Goal: Information Seeking & Learning: Learn about a topic

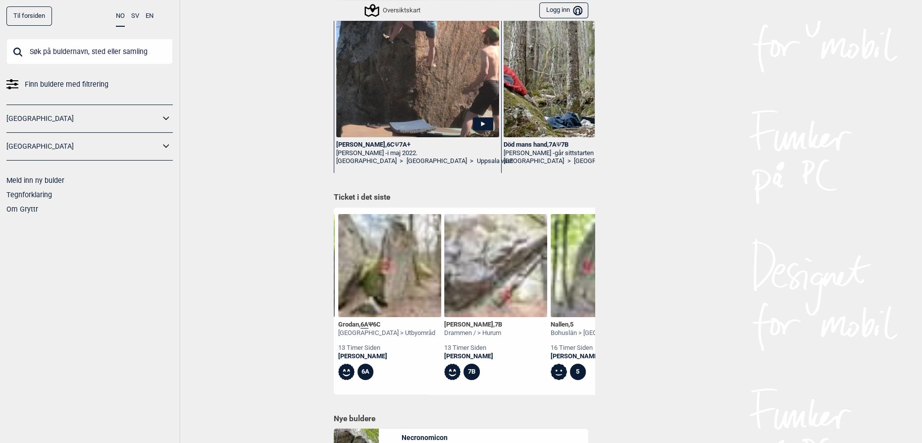
scroll to position [0, 542]
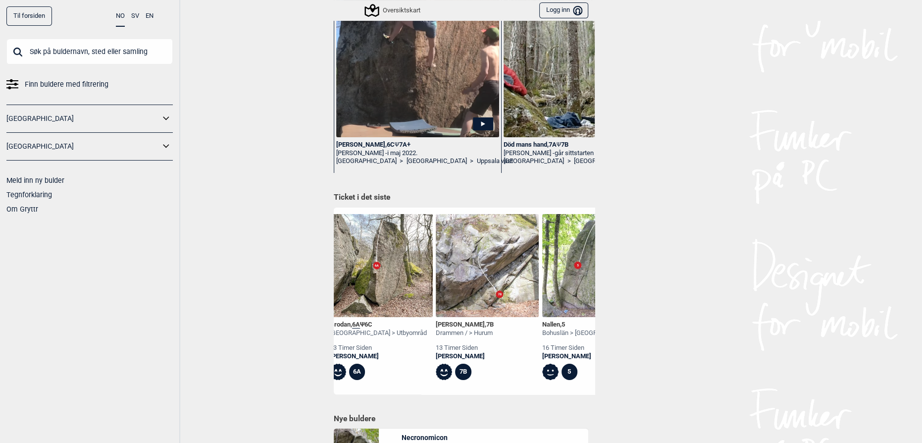
click at [492, 278] on img at bounding box center [487, 265] width 103 height 103
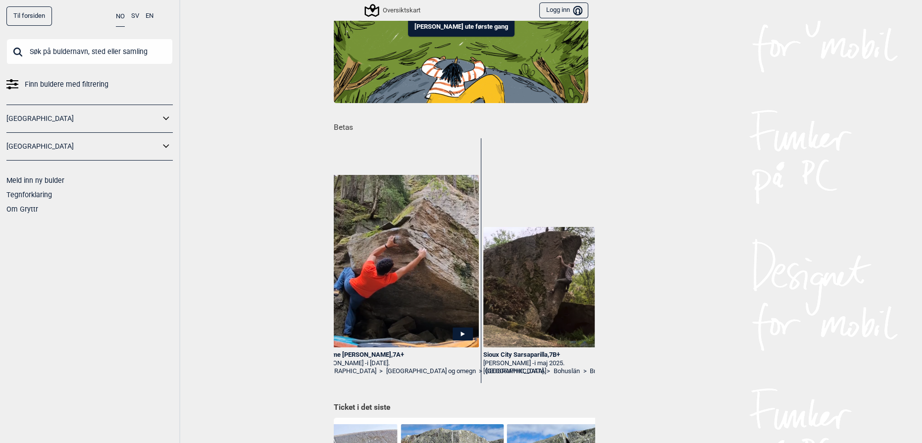
scroll to position [0, 2334]
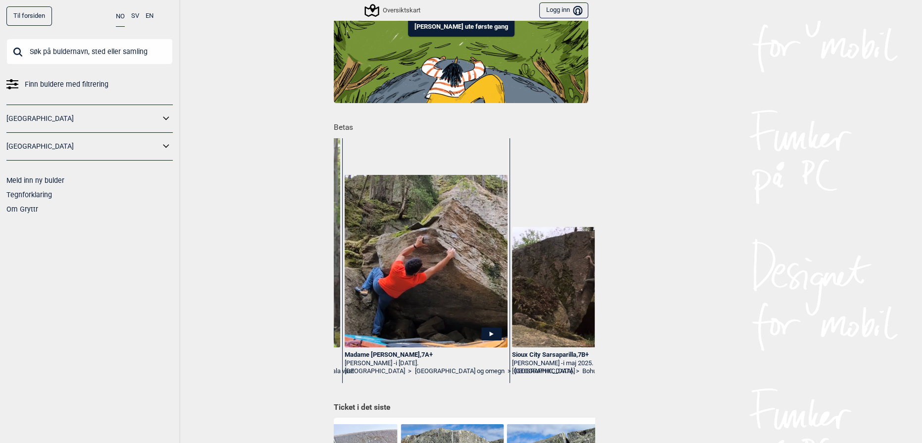
click at [433, 287] on img at bounding box center [426, 261] width 163 height 173
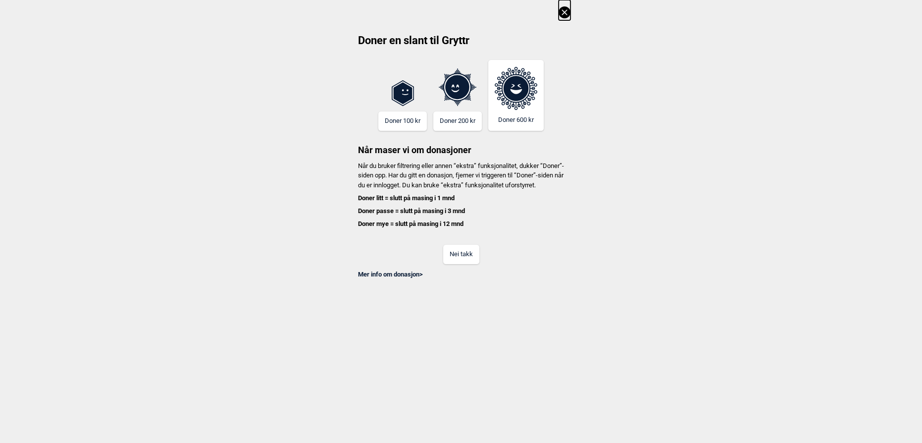
click at [459, 264] on button "Nei takk" at bounding box center [461, 254] width 36 height 19
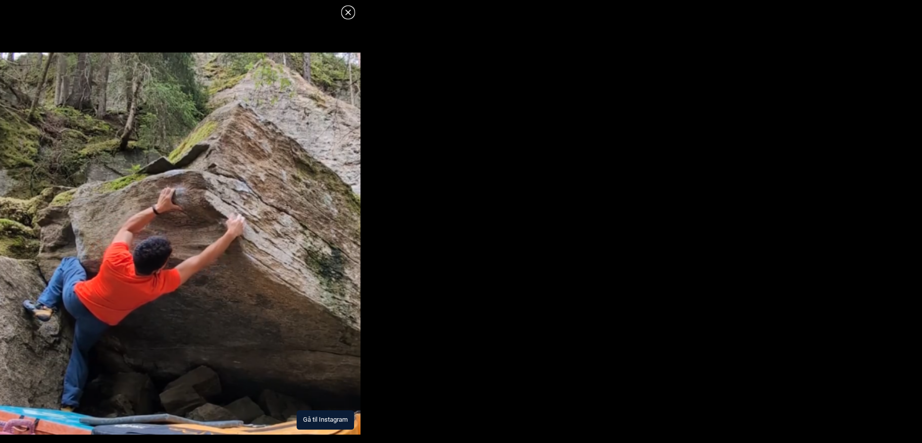
click at [254, 287] on img at bounding box center [180, 243] width 360 height 382
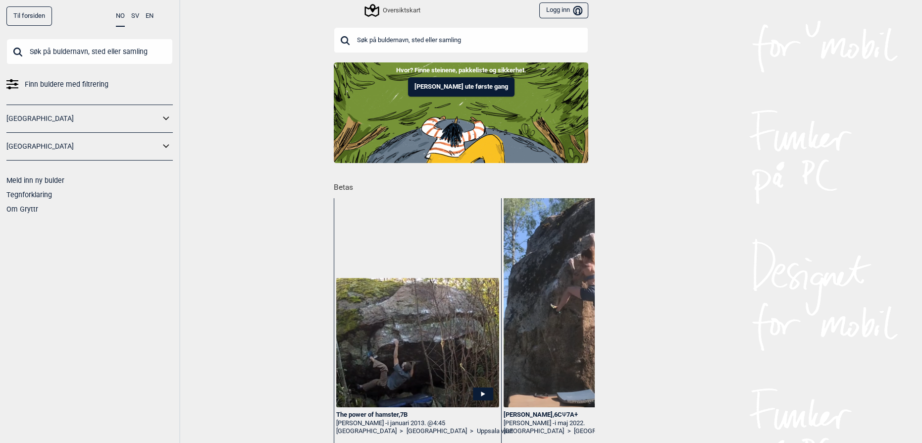
click at [405, 41] on input "text" at bounding box center [461, 40] width 254 height 26
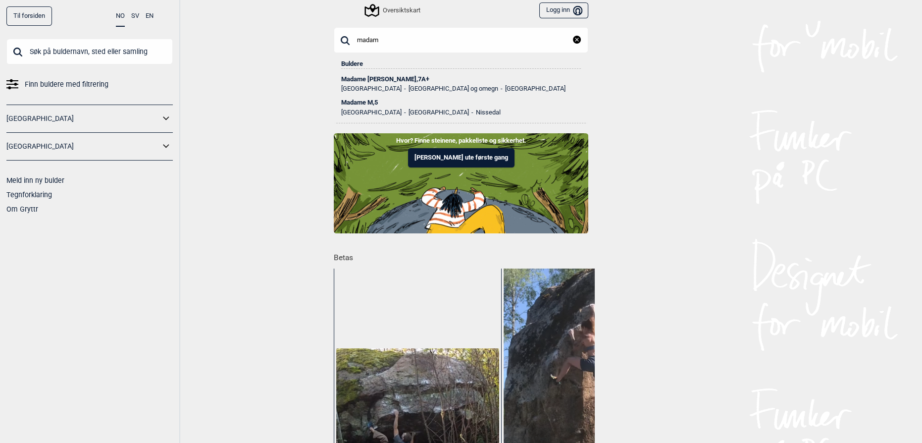
type input "madam"
click at [402, 76] on div "Madame Forte , 7A+" at bounding box center [461, 79] width 240 height 7
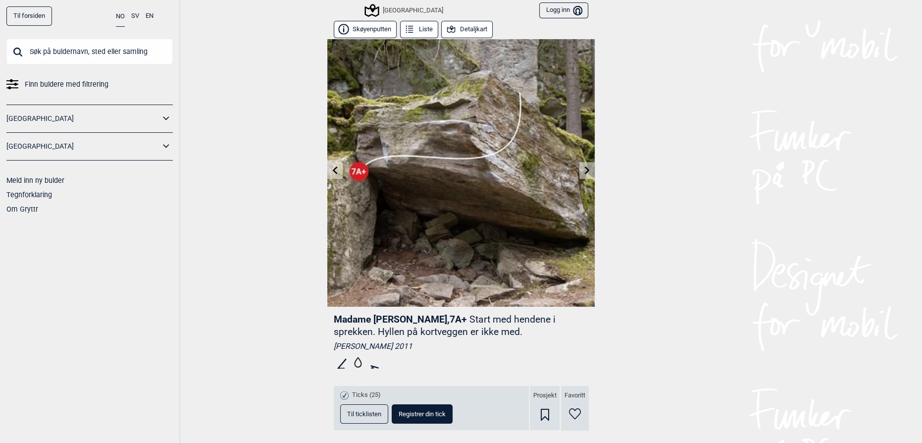
click at [472, 27] on button "Detaljkart" at bounding box center [466, 29] width 51 height 17
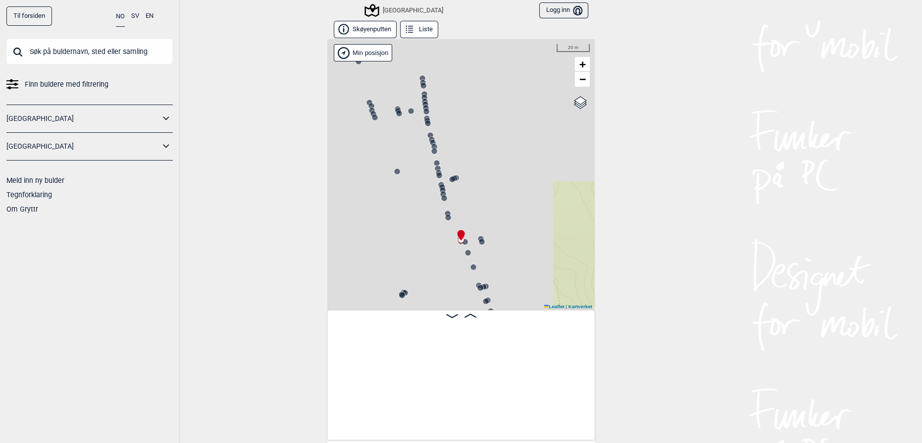
scroll to position [0, 12633]
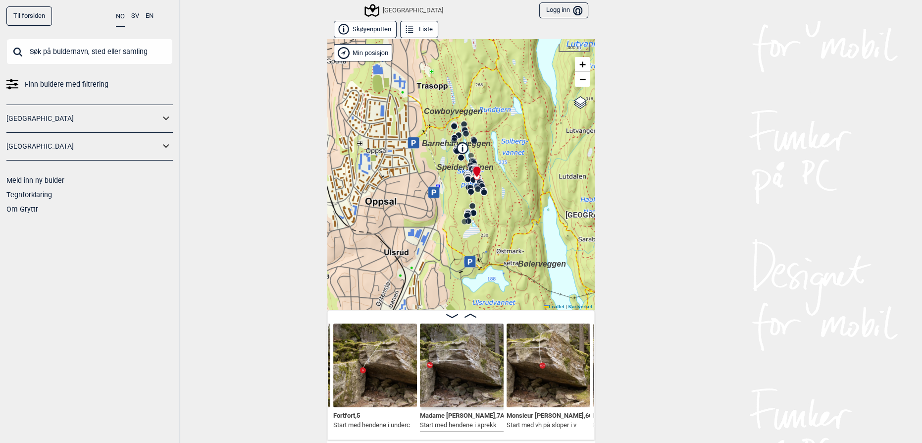
drag, startPoint x: 523, startPoint y: 255, endPoint x: 497, endPoint y: 209, distance: 52.8
click at [497, 209] on div "Speidersteinen Barnehageveggen Cowboyveggen Bølerveggen [GEOGRAPHIC_DATA]" at bounding box center [460, 174] width 267 height 271
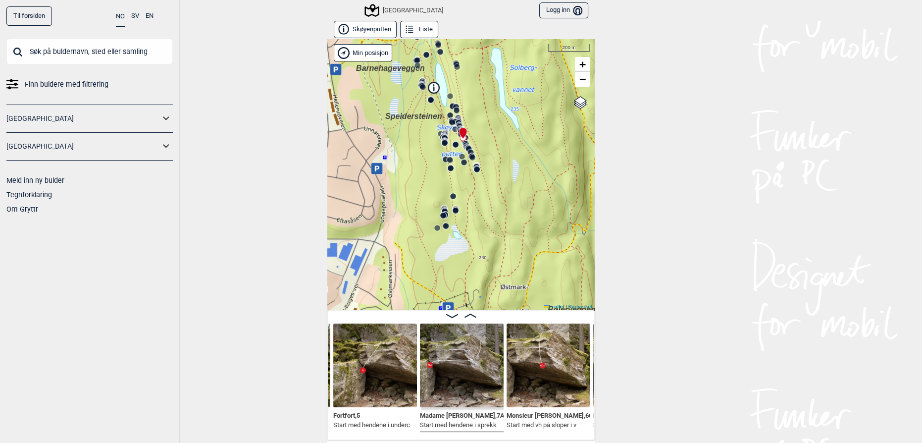
click at [442, 210] on icon at bounding box center [445, 214] width 8 height 8
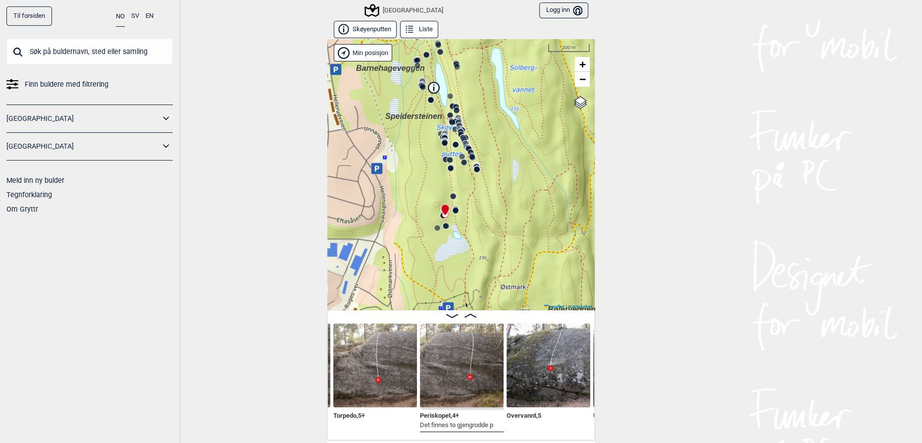
click at [444, 216] on icon at bounding box center [445, 214] width 8 height 8
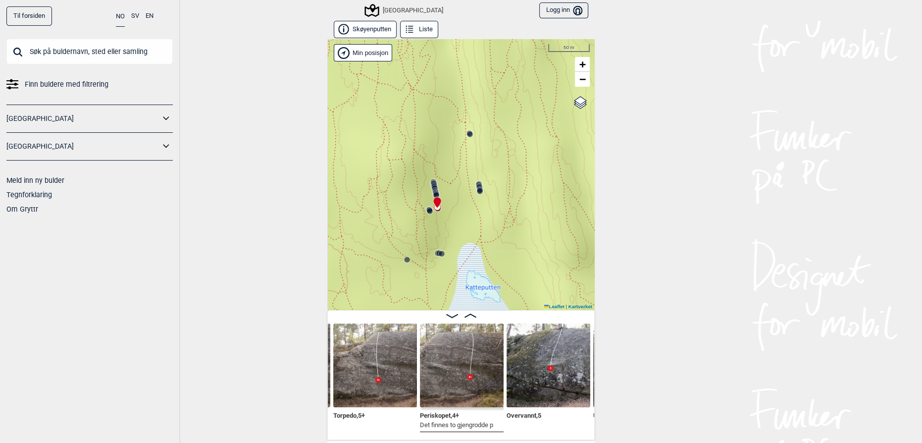
click at [432, 191] on icon at bounding box center [436, 195] width 8 height 8
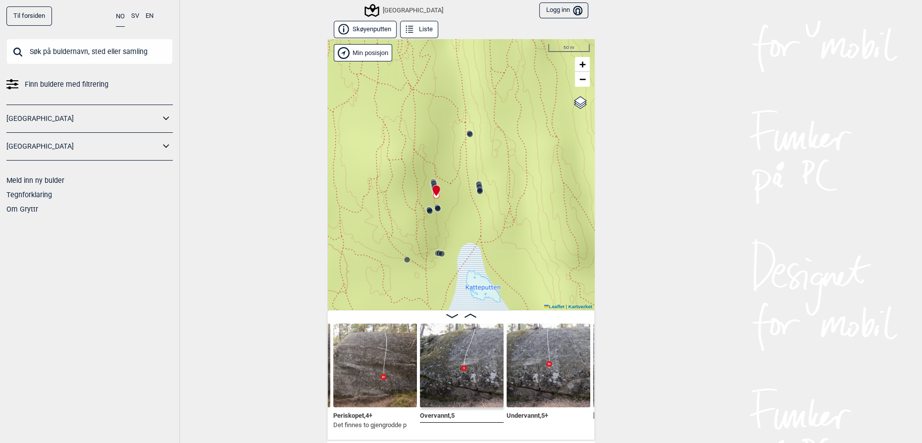
click at [427, 208] on circle at bounding box center [430, 211] width 6 height 6
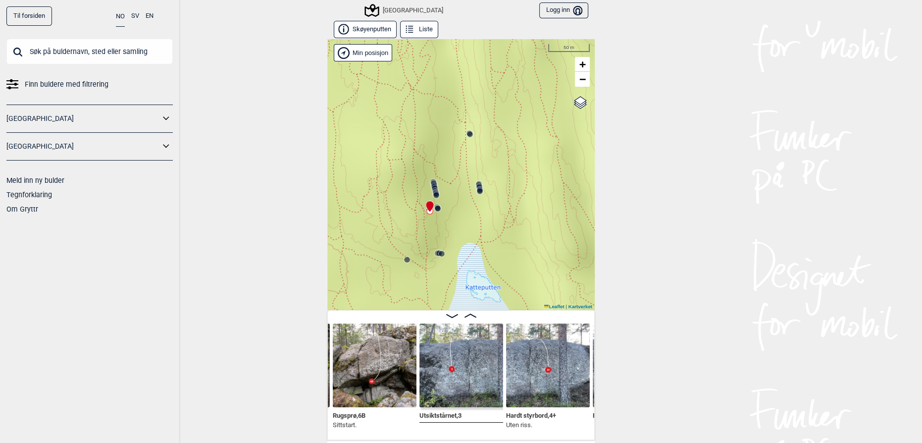
click at [435, 250] on icon at bounding box center [439, 253] width 8 height 8
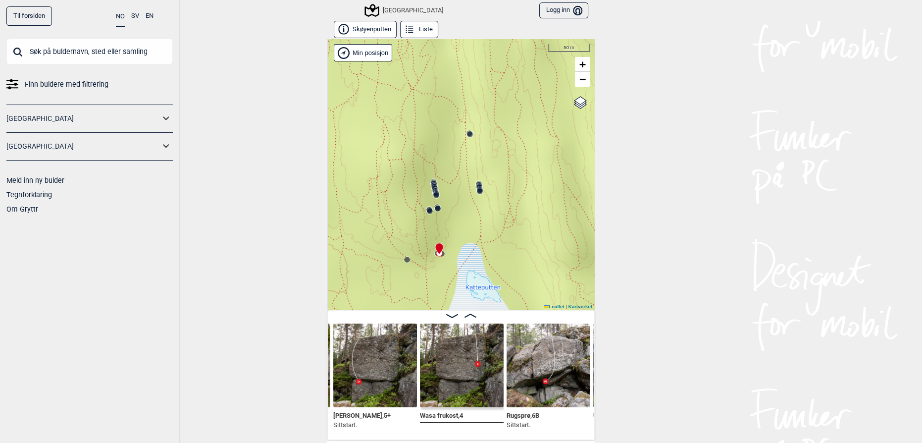
click at [434, 188] on icon at bounding box center [436, 192] width 8 height 8
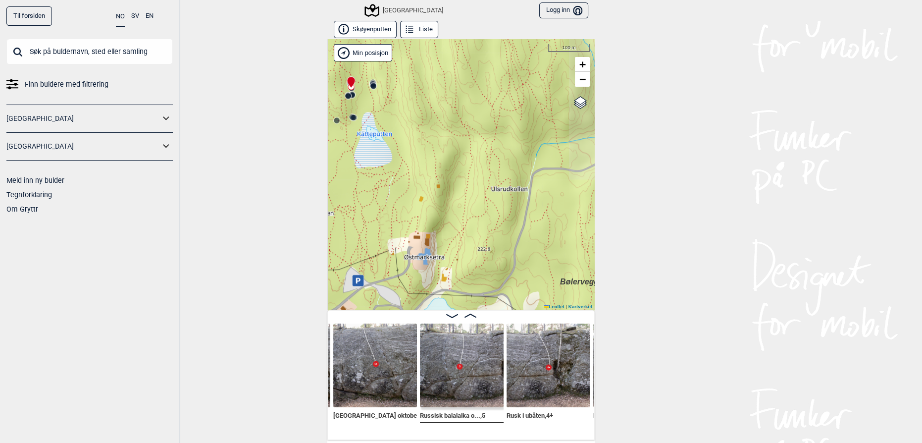
drag, startPoint x: 486, startPoint y: 238, endPoint x: 388, endPoint y: 151, distance: 131.2
click at [388, 151] on div "Speidersteinen Barnehageveggen Cowboyveggen Bølerveggen [GEOGRAPHIC_DATA]" at bounding box center [460, 174] width 267 height 271
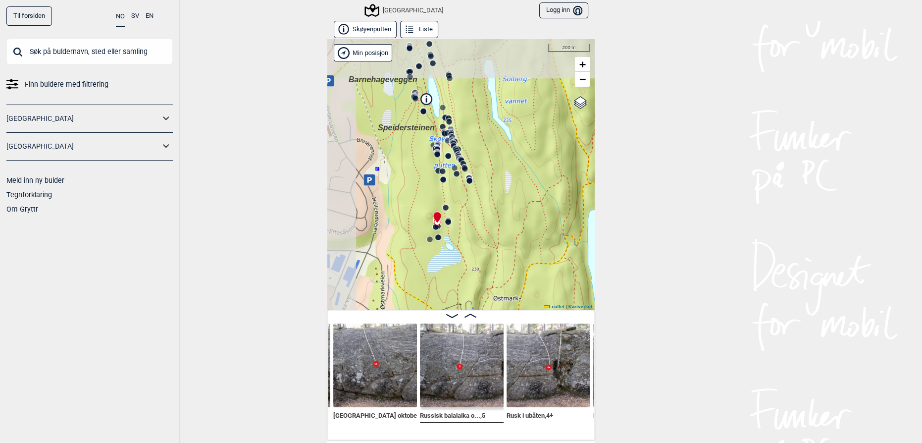
drag, startPoint x: 437, startPoint y: 171, endPoint x: 488, endPoint y: 275, distance: 116.5
click at [488, 275] on div "Speidersteinen Barnehageveggen Cowboyveggen Bølerveggen [GEOGRAPHIC_DATA]" at bounding box center [460, 174] width 267 height 271
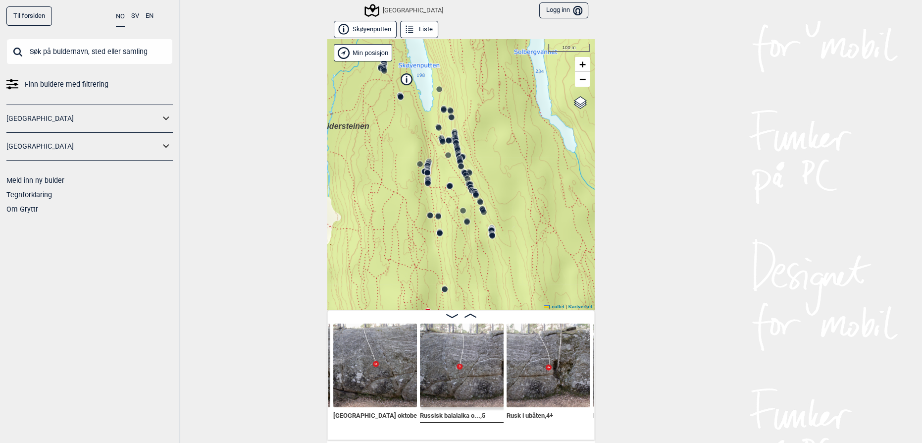
click at [424, 161] on icon at bounding box center [428, 165] width 8 height 8
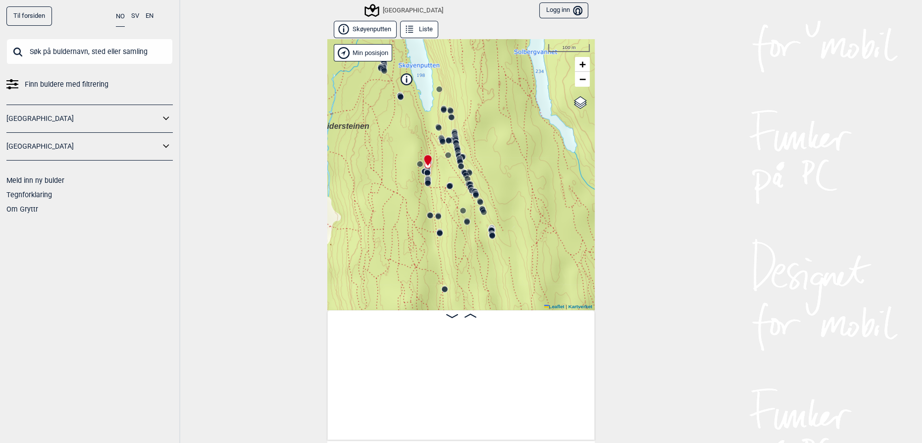
scroll to position [0, 6609]
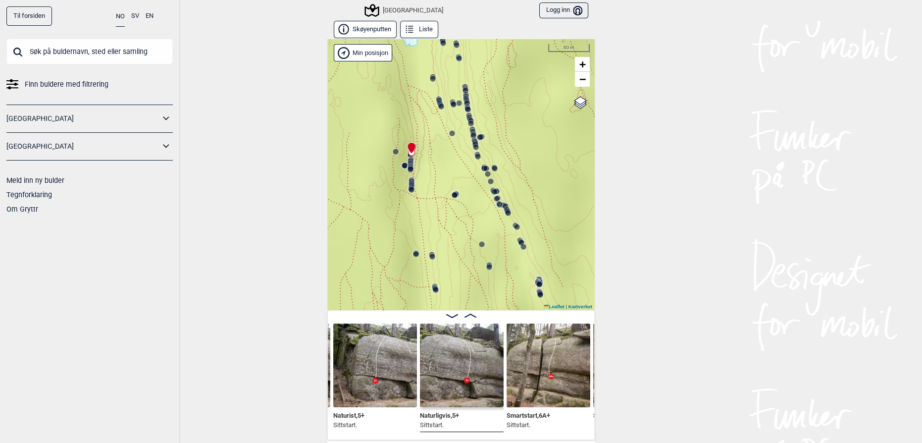
click at [464, 97] on circle at bounding box center [466, 100] width 6 height 6
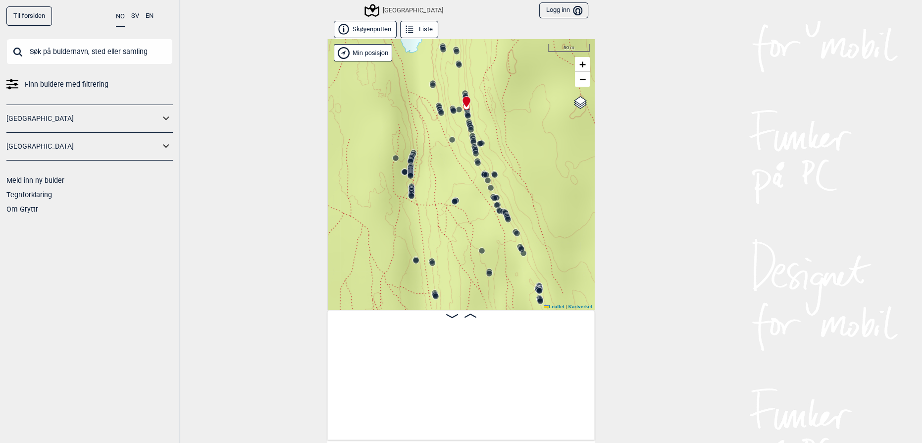
scroll to position [0, 10472]
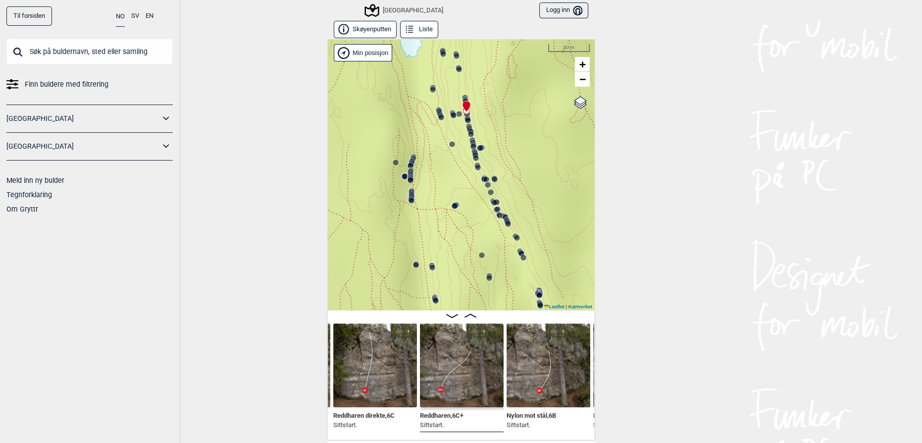
click at [437, 113] on icon at bounding box center [441, 117] width 8 height 8
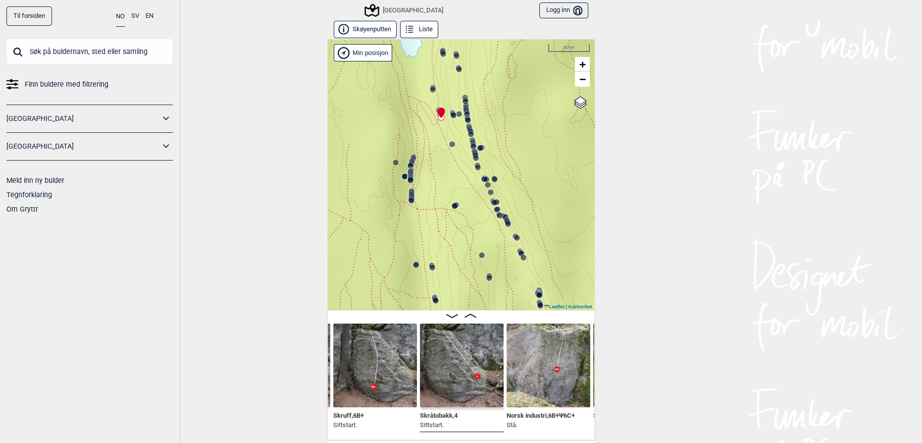
click at [451, 114] on circle at bounding box center [454, 115] width 6 height 6
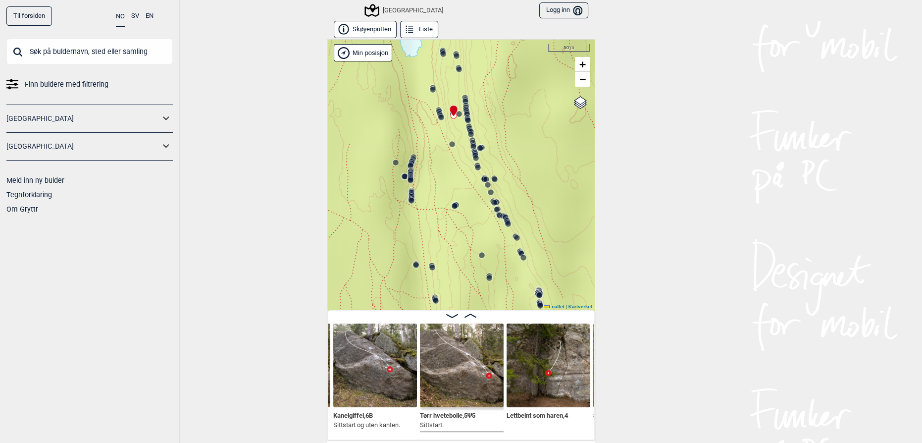
click at [470, 145] on circle at bounding box center [473, 147] width 6 height 6
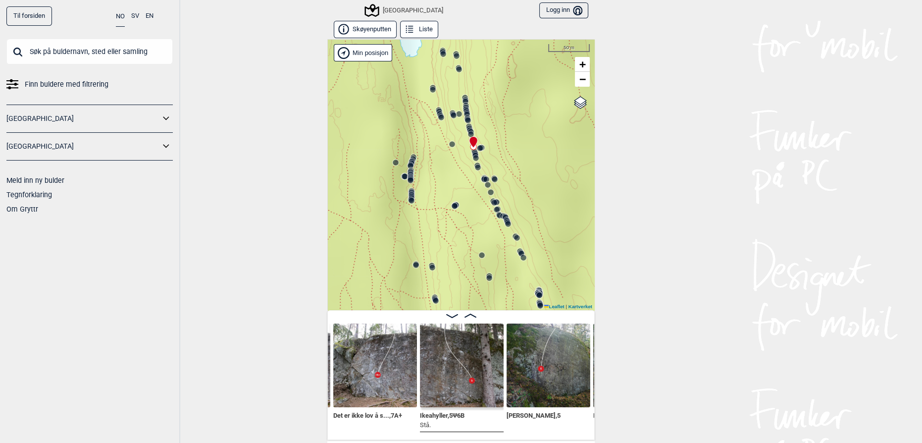
click at [472, 154] on icon at bounding box center [476, 158] width 8 height 8
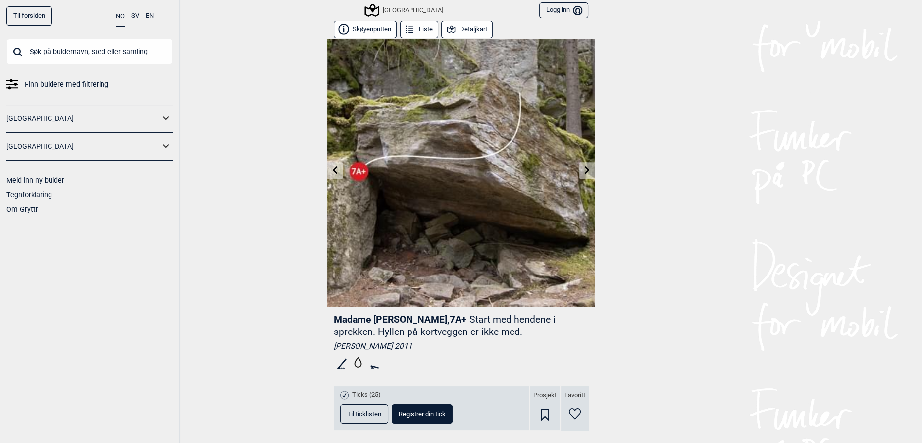
click at [471, 23] on button "Detaljkart" at bounding box center [466, 29] width 51 height 17
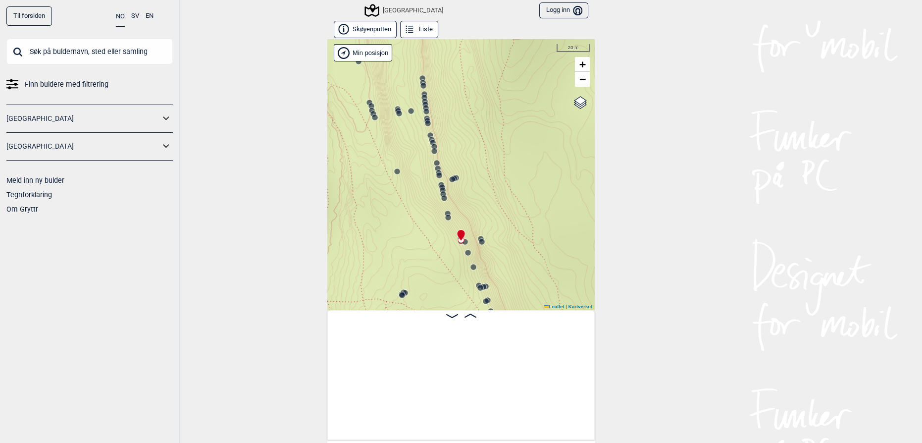
scroll to position [0, 12633]
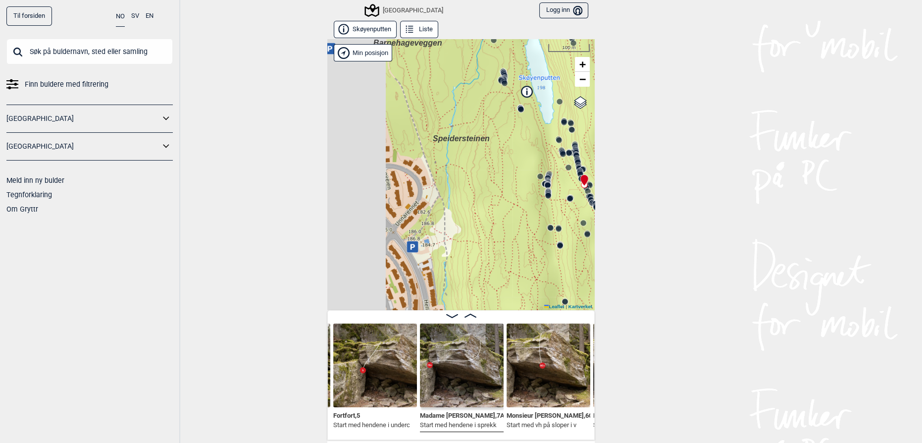
drag, startPoint x: 411, startPoint y: 206, endPoint x: 484, endPoint y: 154, distance: 89.7
click at [484, 154] on div "Speidersteinen Barnehageveggen Cowboyveggen Bølerveggen [GEOGRAPHIC_DATA]" at bounding box center [460, 174] width 267 height 271
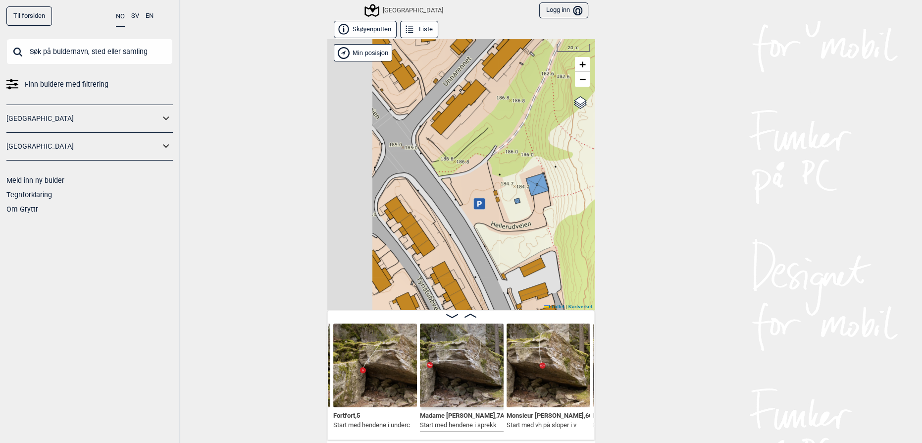
drag, startPoint x: 399, startPoint y: 251, endPoint x: 501, endPoint y: 209, distance: 110.4
click at [501, 209] on div "Speidersteinen Barnehageveggen Cowboyveggen Bølerveggen [GEOGRAPHIC_DATA]" at bounding box center [460, 174] width 267 height 271
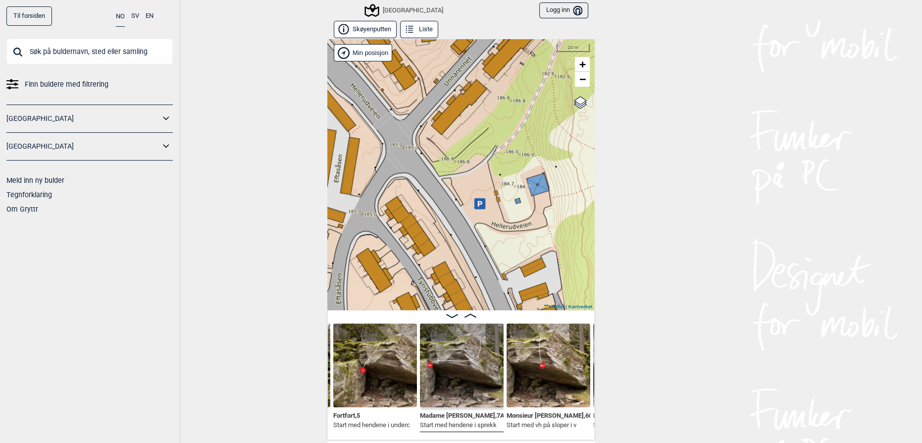
click at [478, 203] on icon at bounding box center [480, 203] width 4 height 5
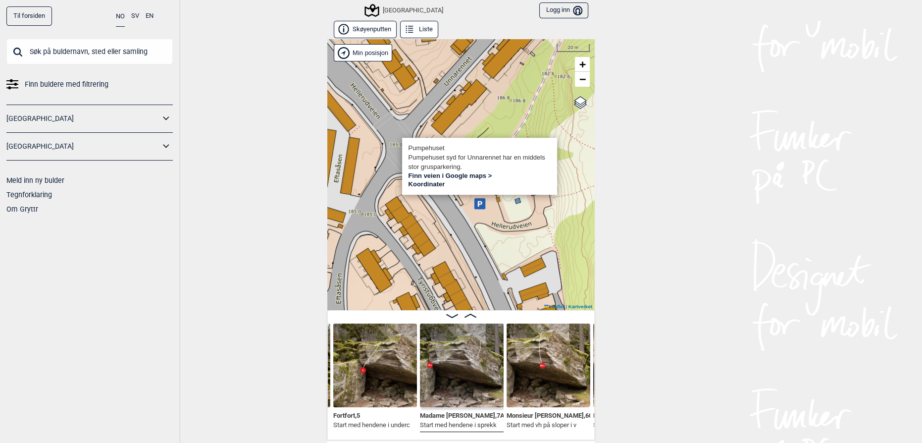
click at [478, 204] on icon at bounding box center [479, 203] width 11 height 11
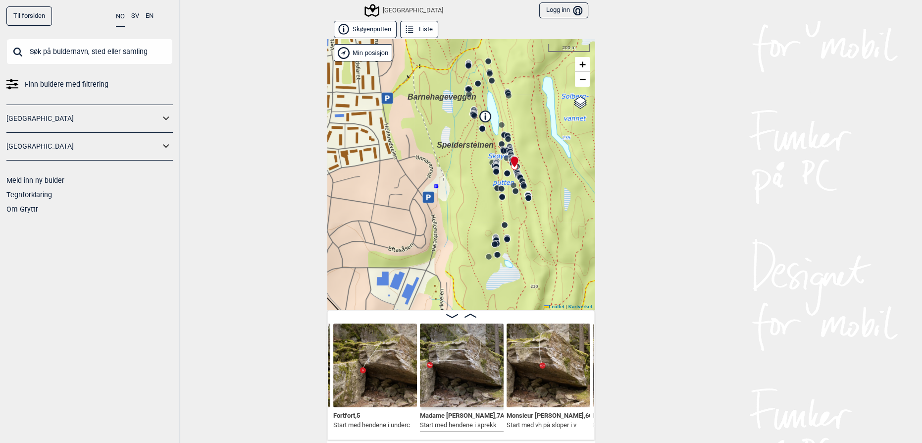
drag, startPoint x: 476, startPoint y: 146, endPoint x: 445, endPoint y: 186, distance: 51.1
click at [445, 186] on div "Speidersteinen Barnehageveggen Cowboyveggen Bølerveggen [GEOGRAPHIC_DATA]" at bounding box center [460, 174] width 267 height 271
click at [388, 99] on icon at bounding box center [386, 97] width 11 height 11
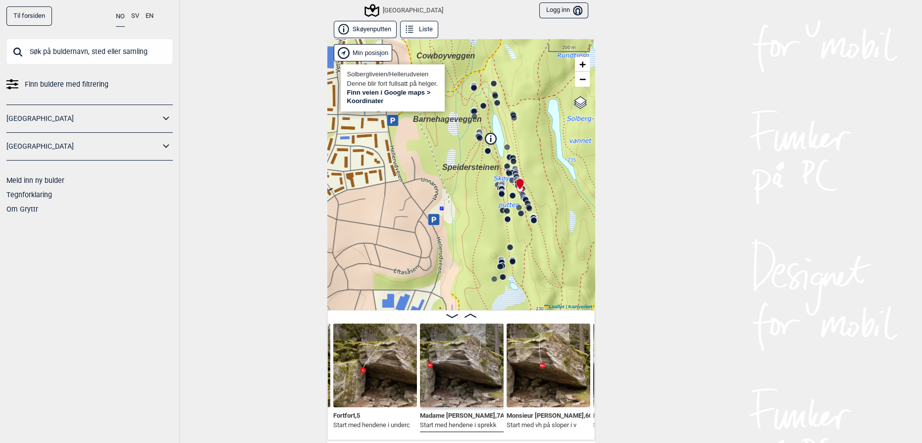
drag, startPoint x: 418, startPoint y: 150, endPoint x: 420, endPoint y: 161, distance: 11.1
click at [420, 161] on div "Speidersteinen Barnehageveggen Cowboyveggen Bølerveggen [GEOGRAPHIC_DATA]" at bounding box center [460, 174] width 267 height 271
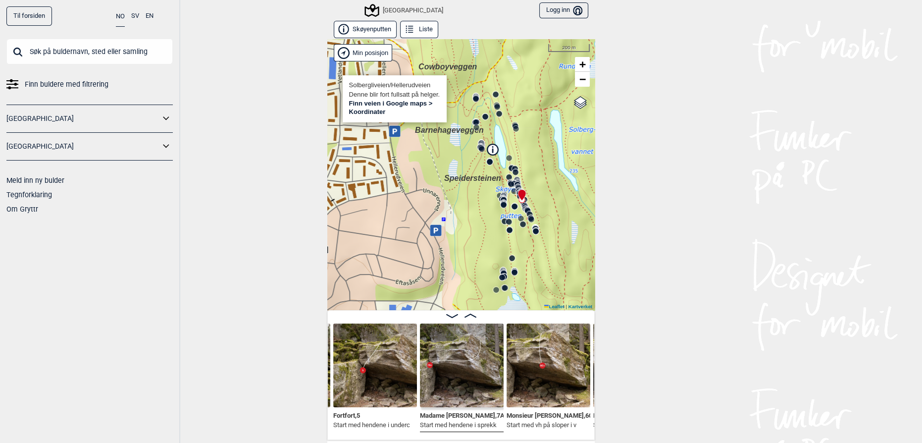
click at [392, 133] on icon at bounding box center [394, 130] width 11 height 11
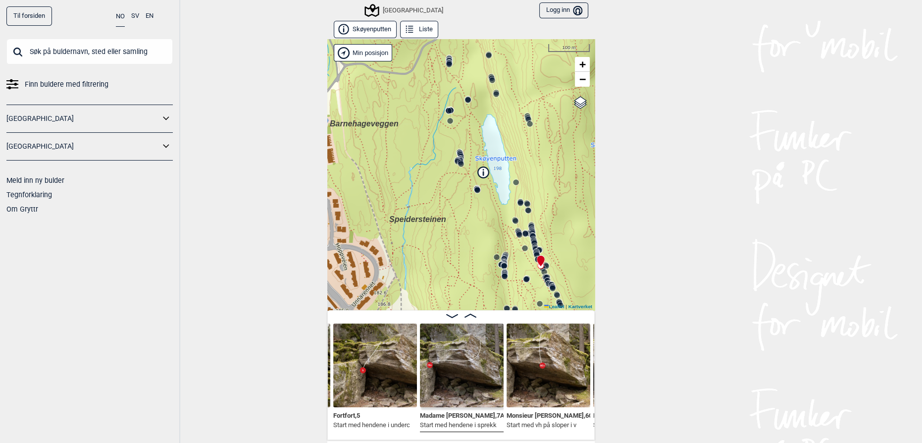
drag, startPoint x: 465, startPoint y: 168, endPoint x: 450, endPoint y: 182, distance: 20.3
click at [450, 182] on div "Speidersteinen Barnehageveggen Cowboyveggen Bølerveggen [GEOGRAPHIC_DATA]" at bounding box center [460, 174] width 267 height 271
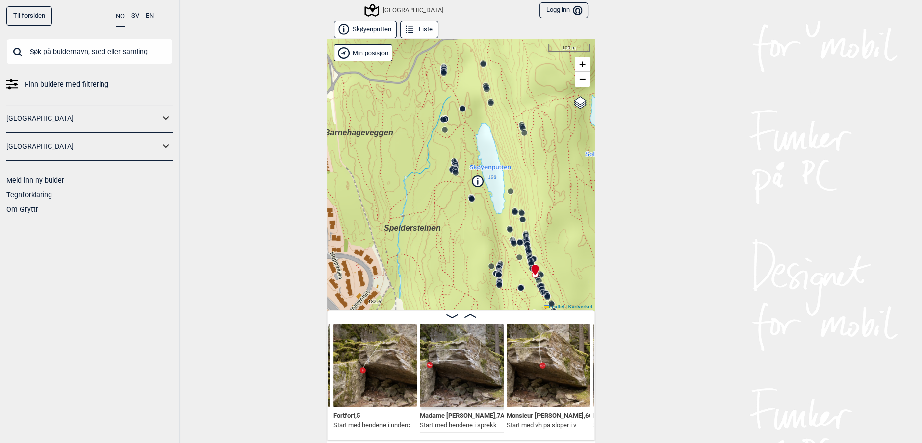
click at [459, 108] on circle at bounding box center [462, 109] width 6 height 6
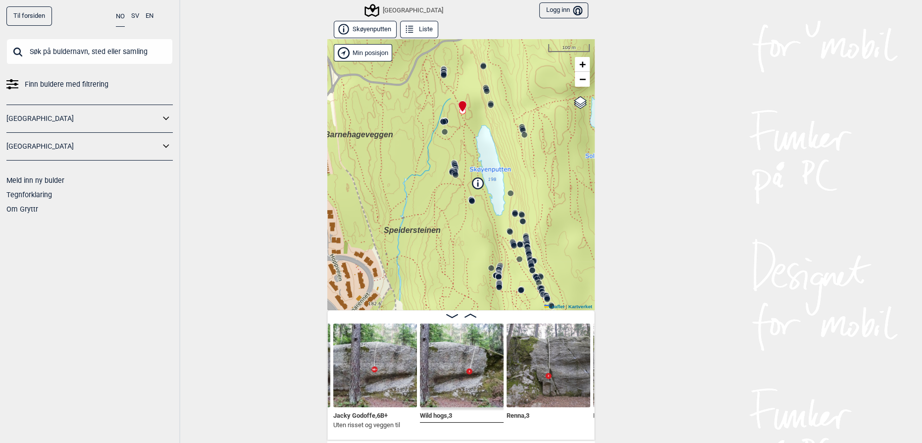
click at [439, 118] on icon at bounding box center [443, 122] width 8 height 8
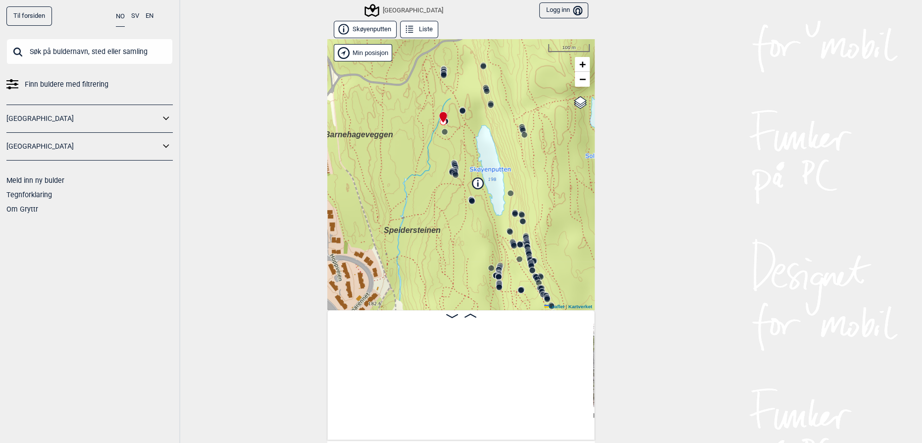
scroll to position [0, 1434]
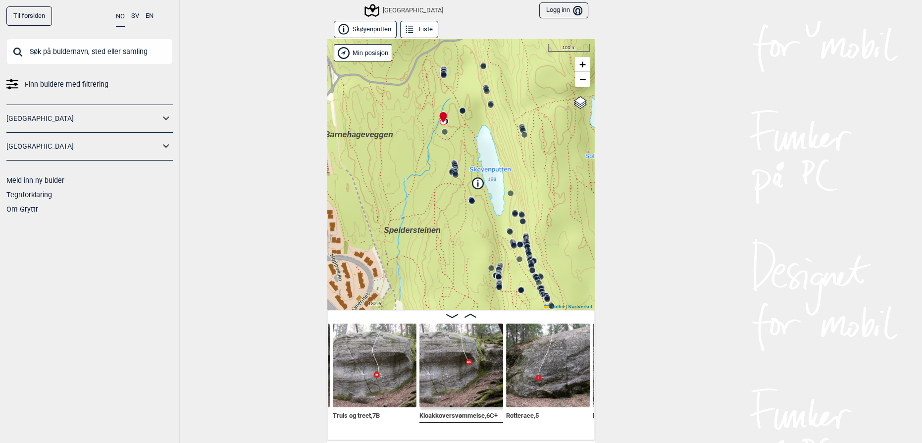
click at [470, 200] on circle at bounding box center [472, 201] width 6 height 6
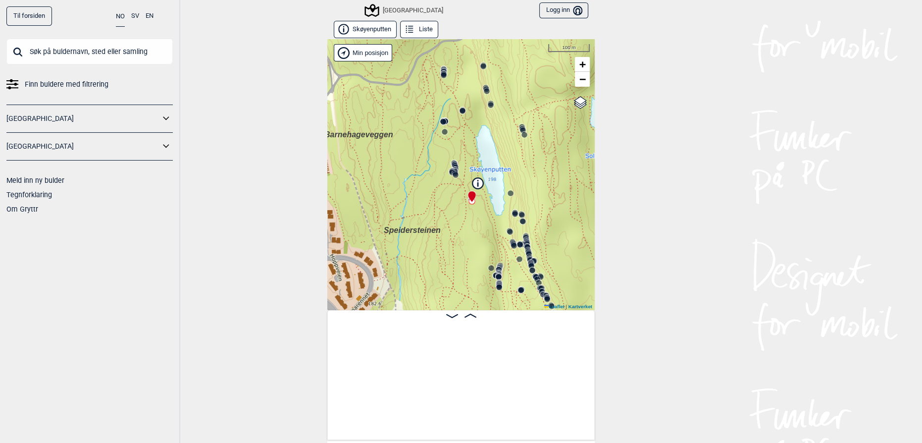
scroll to position [0, 3372]
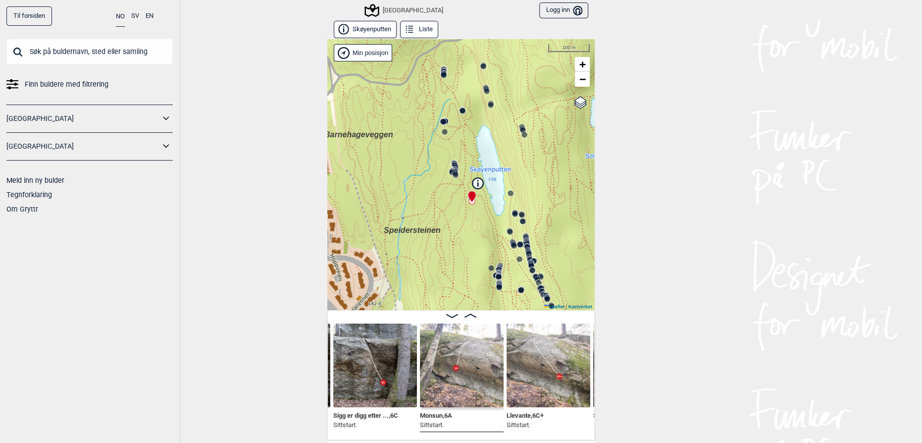
click at [452, 173] on circle at bounding box center [455, 175] width 6 height 6
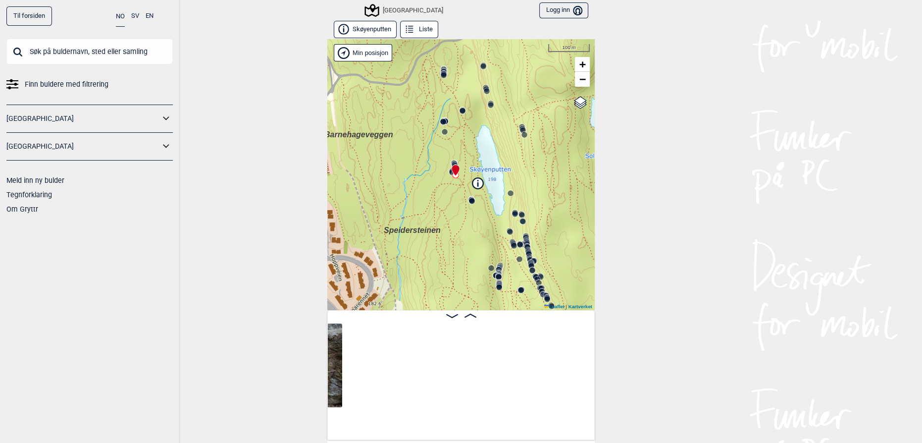
scroll to position [0, 3038]
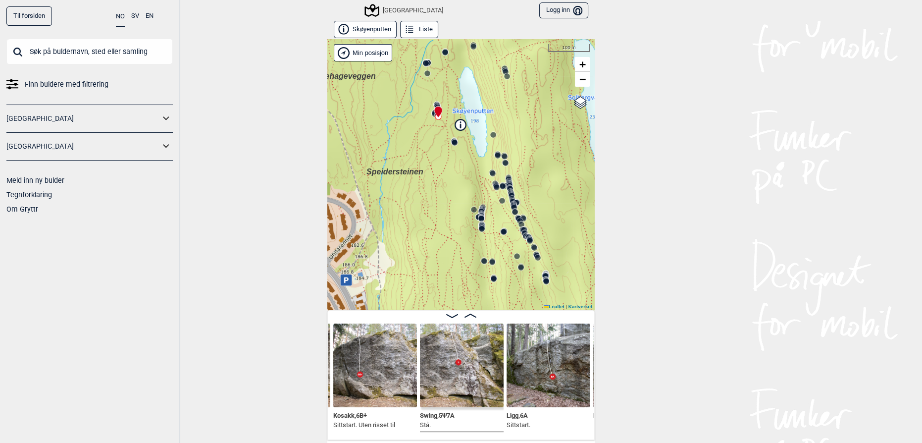
drag, startPoint x: 486, startPoint y: 236, endPoint x: 481, endPoint y: 172, distance: 63.5
click at [481, 172] on div "Speidersteinen Barnehageveggen Cowboyveggen Bølerveggen [GEOGRAPHIC_DATA]" at bounding box center [460, 174] width 267 height 271
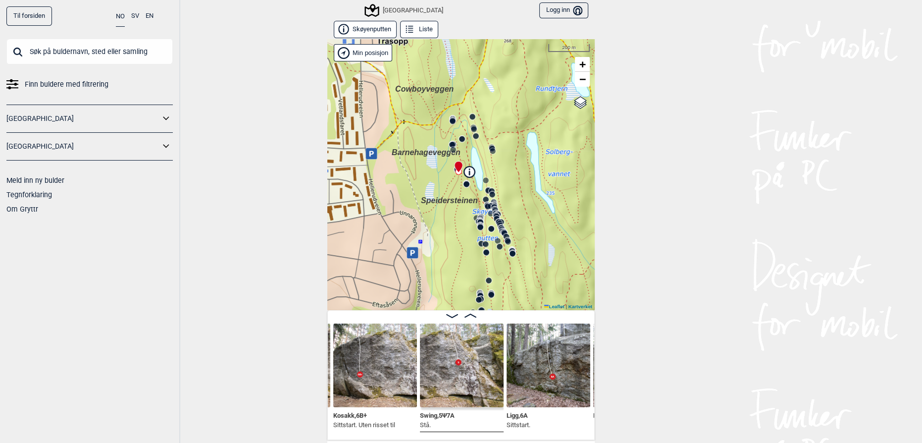
drag, startPoint x: 414, startPoint y: 160, endPoint x: 448, endPoint y: 212, distance: 61.7
click at [448, 212] on div "Speidersteinen Barnehageveggen Cowboyveggen Bølerveggen [GEOGRAPHIC_DATA]" at bounding box center [460, 174] width 267 height 271
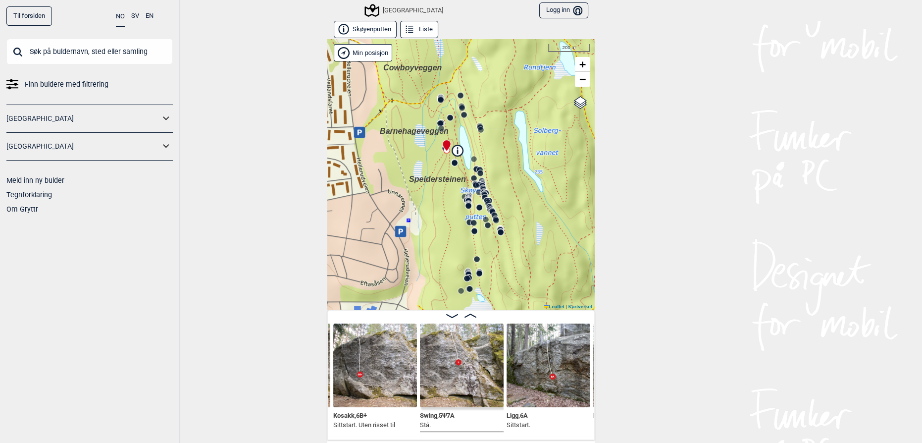
drag, startPoint x: 448, startPoint y: 212, endPoint x: 436, endPoint y: 191, distance: 24.8
click at [436, 191] on div "Speidersteinen Barnehageveggen Cowboyveggen Bølerveggen [GEOGRAPHIC_DATA]" at bounding box center [460, 174] width 267 height 271
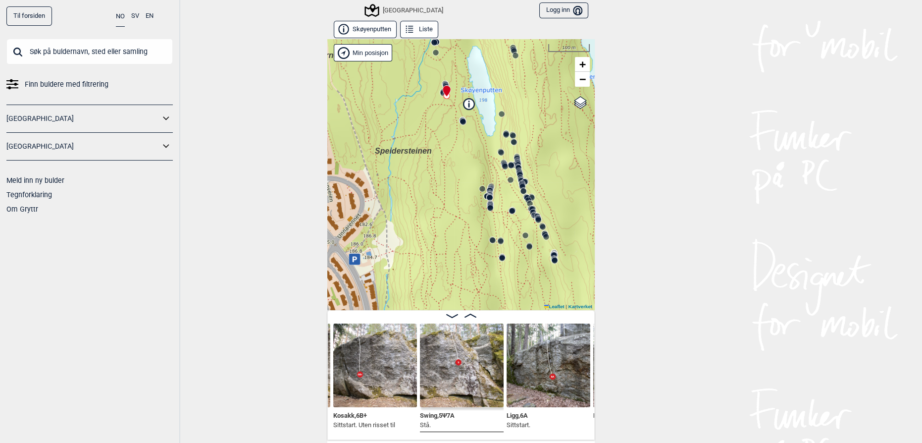
click at [479, 190] on circle at bounding box center [482, 189] width 6 height 6
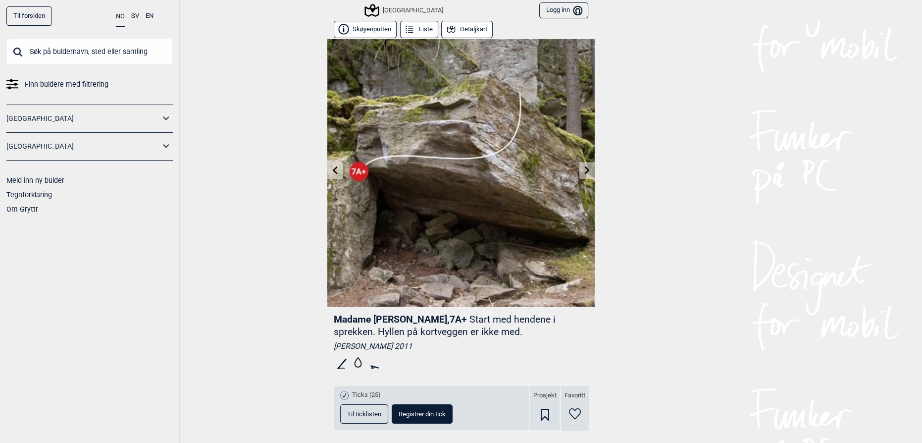
click at [41, 44] on input "text" at bounding box center [89, 52] width 166 height 26
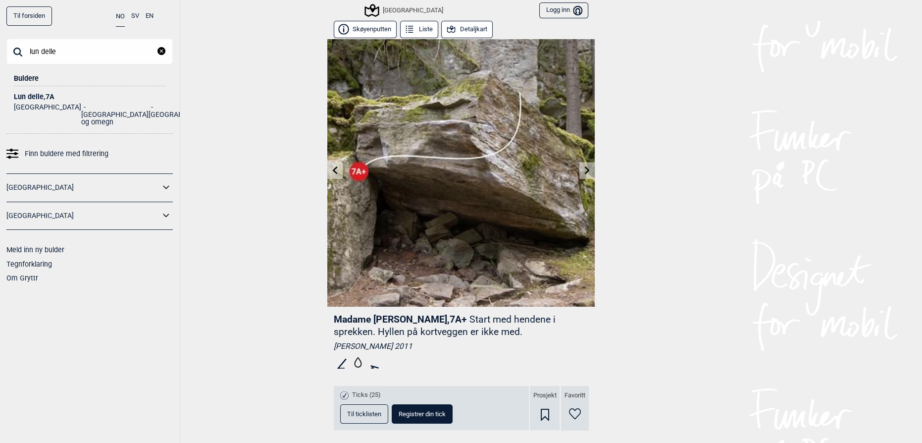
type input "lun delle"
click at [33, 93] on div "Lun delle , 7A" at bounding box center [89, 96] width 151 height 7
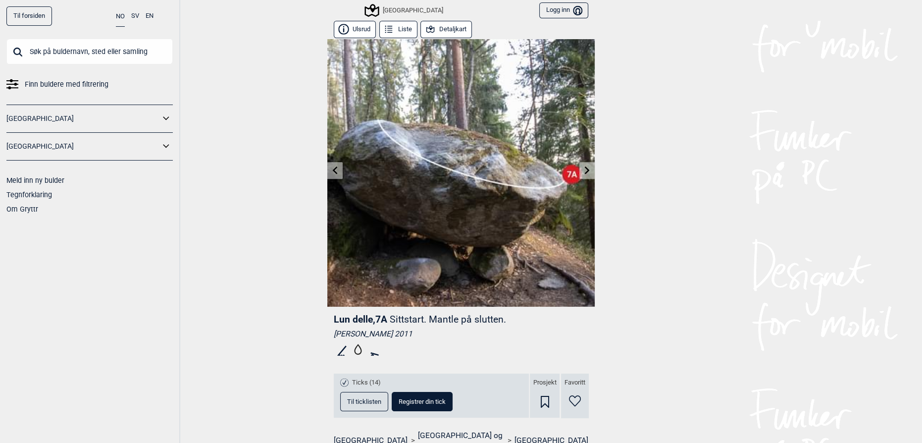
click at [440, 23] on button "Detaljkart" at bounding box center [445, 29] width 51 height 17
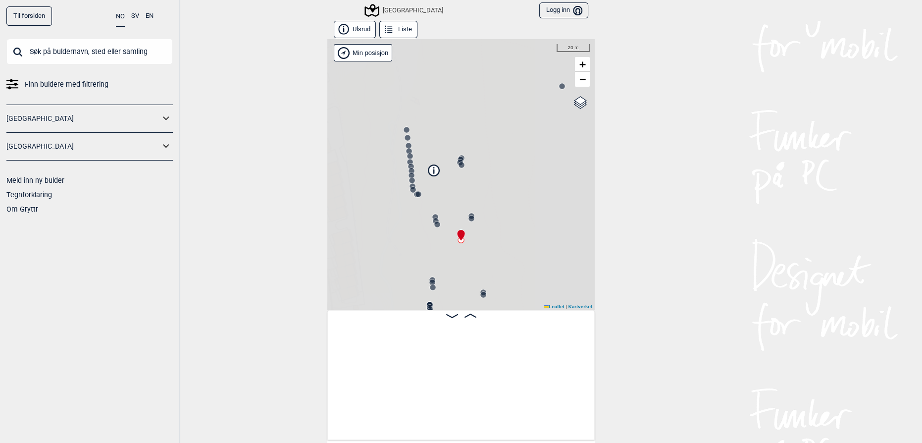
scroll to position [0, 10290]
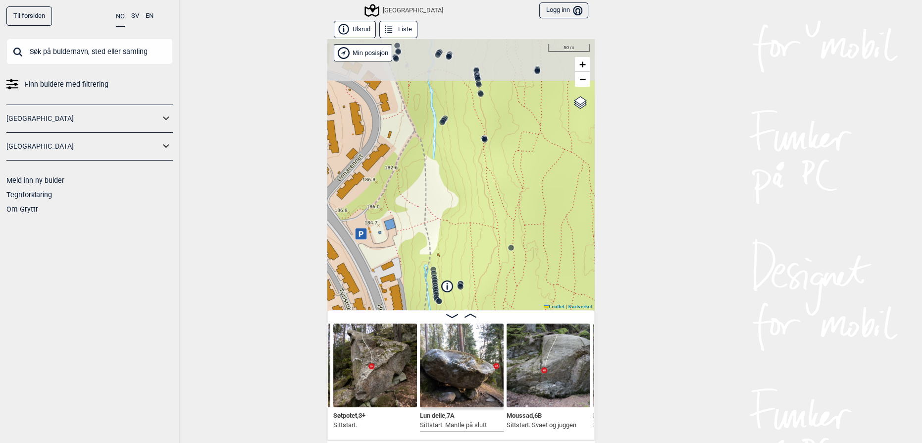
drag, startPoint x: 482, startPoint y: 224, endPoint x: 472, endPoint y: 239, distance: 17.6
click at [482, 247] on div "Speidersteinen Barnehageveggen Cowboyveggen Bølerveggen [GEOGRAPHIC_DATA]" at bounding box center [460, 174] width 267 height 271
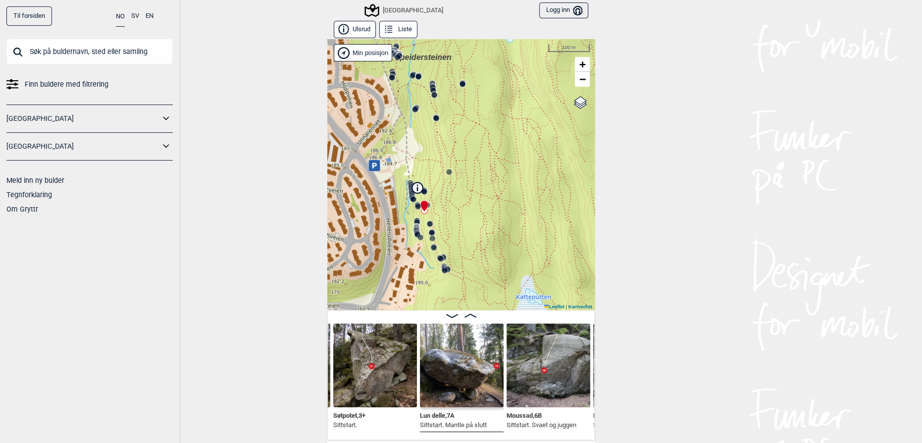
drag, startPoint x: 464, startPoint y: 189, endPoint x: 438, endPoint y: 184, distance: 26.6
click at [438, 184] on div "Speidersteinen Barnehageveggen Cowboyveggen Bølerveggen [GEOGRAPHIC_DATA]" at bounding box center [460, 174] width 267 height 271
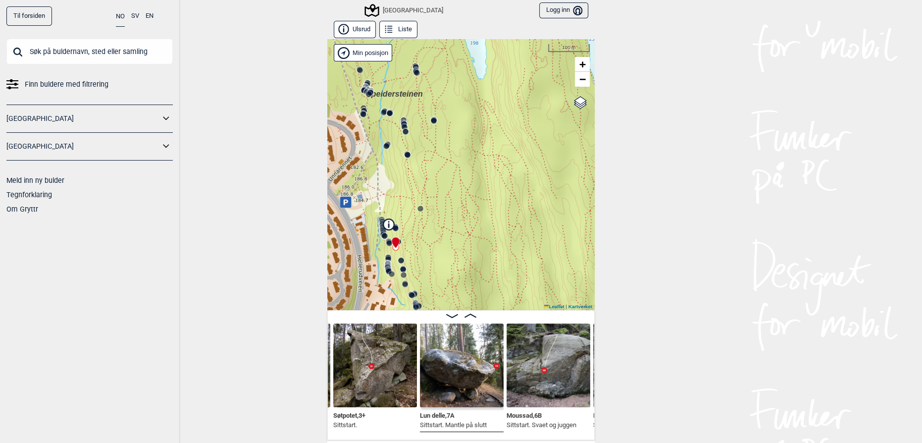
drag, startPoint x: 453, startPoint y: 207, endPoint x: 452, endPoint y: 188, distance: 19.4
click at [452, 188] on div "Speidersteinen Barnehageveggen Cowboyveggen Bølerveggen [GEOGRAPHIC_DATA]" at bounding box center [460, 174] width 267 height 271
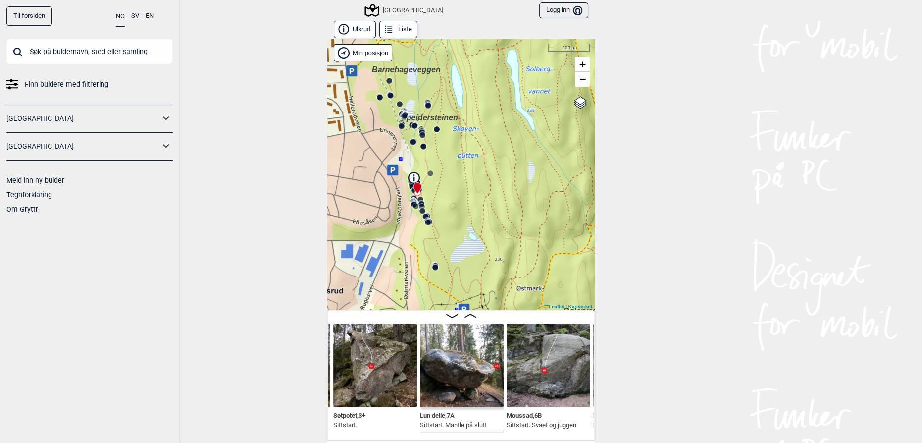
click at [465, 208] on div "Speidersteinen Barnehageveggen Cowboyveggen Bølerveggen [GEOGRAPHIC_DATA]" at bounding box center [460, 174] width 267 height 271
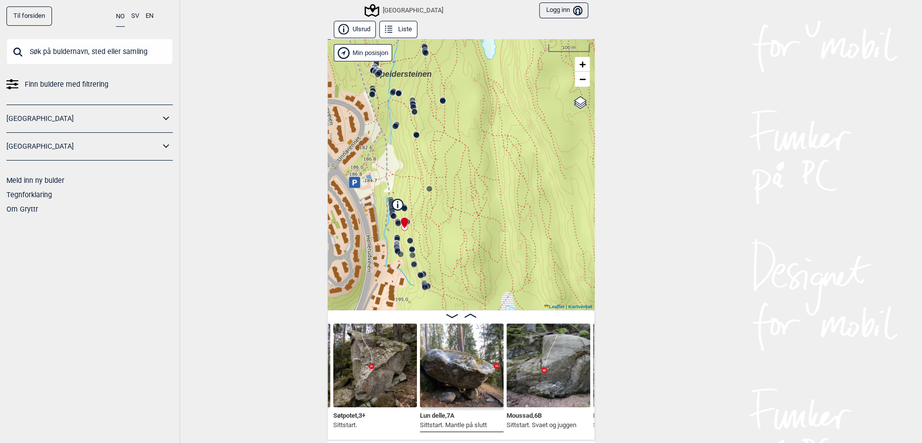
drag, startPoint x: 441, startPoint y: 190, endPoint x: 471, endPoint y: 200, distance: 31.8
click at [471, 200] on div "Speidersteinen Barnehageveggen Cowboyveggen Bølerveggen [GEOGRAPHIC_DATA]" at bounding box center [460, 174] width 267 height 271
